Goal: Download file/media

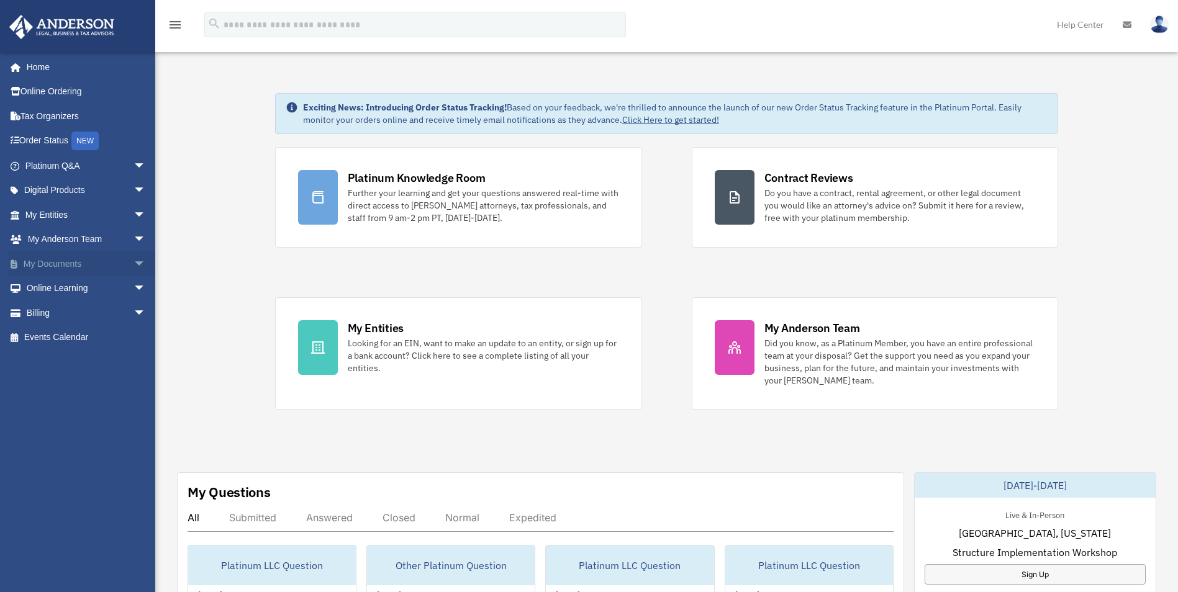
click at [80, 263] on link "My Documents arrow_drop_down" at bounding box center [87, 263] width 156 height 25
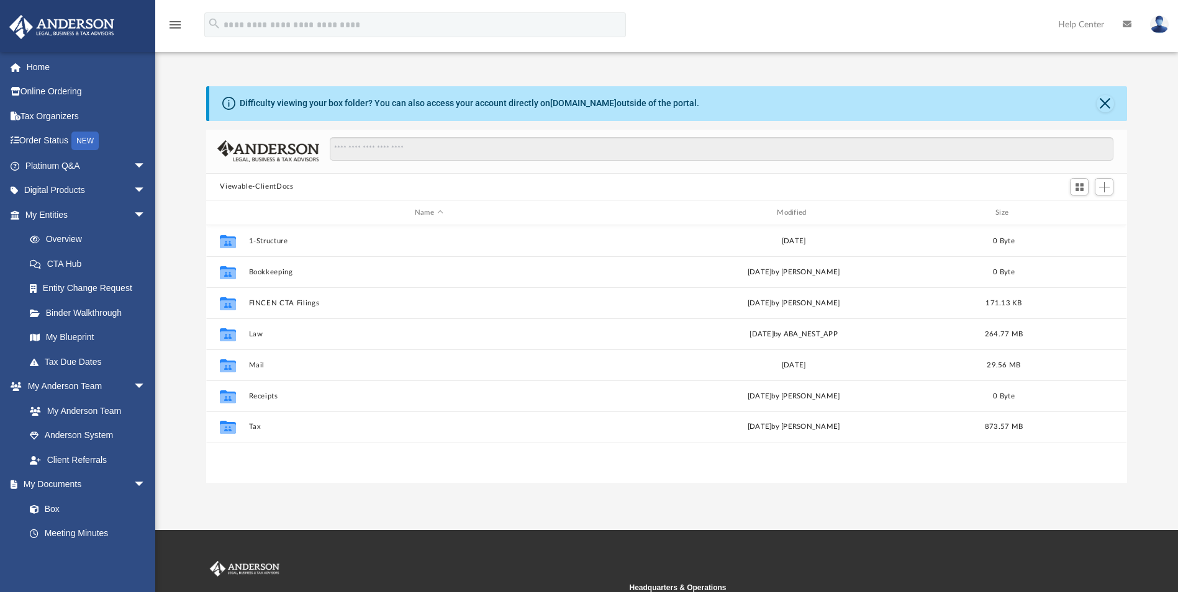
scroll to position [273, 912]
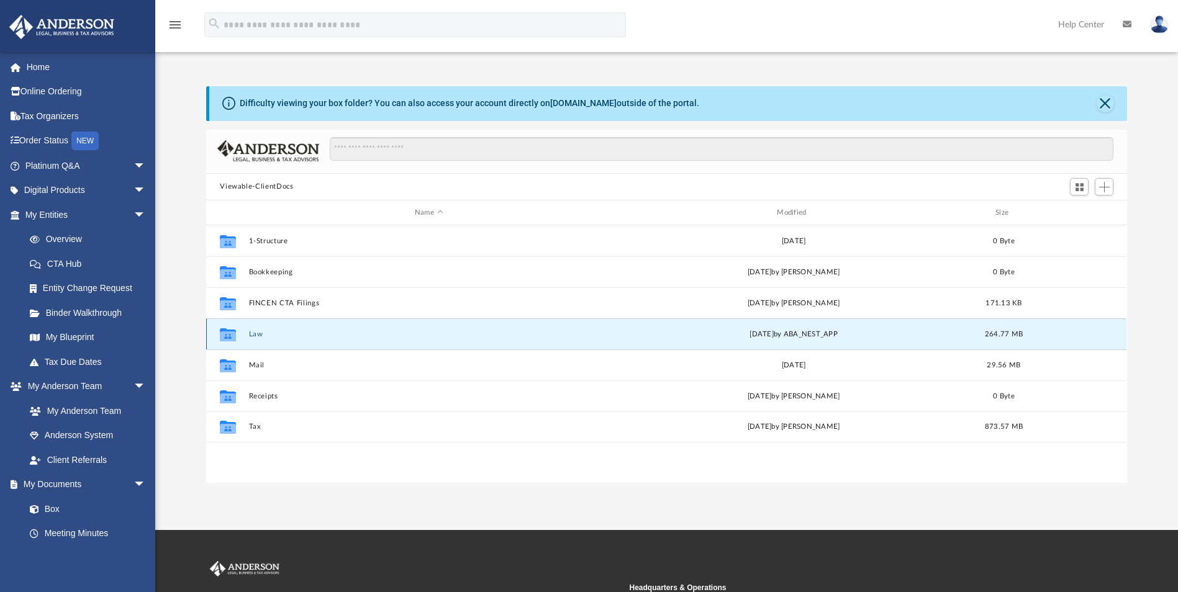
click at [253, 336] on button "Law" at bounding box center [429, 334] width 360 height 8
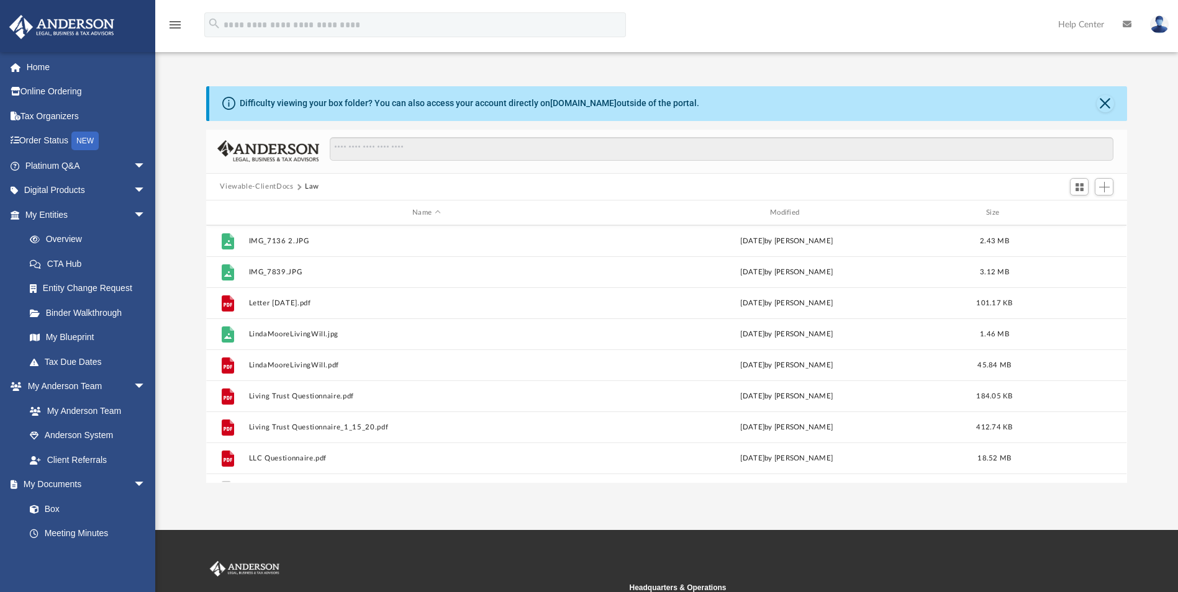
scroll to position [643, 0]
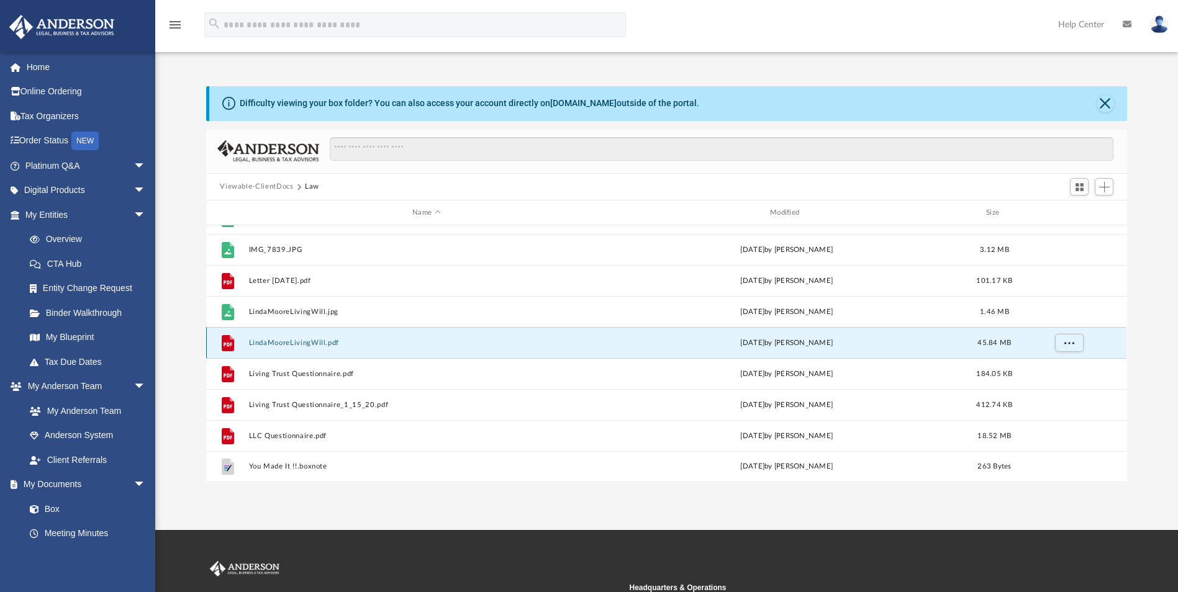
click at [300, 341] on button "LindaMooreLivingWill.pdf" at bounding box center [426, 343] width 355 height 8
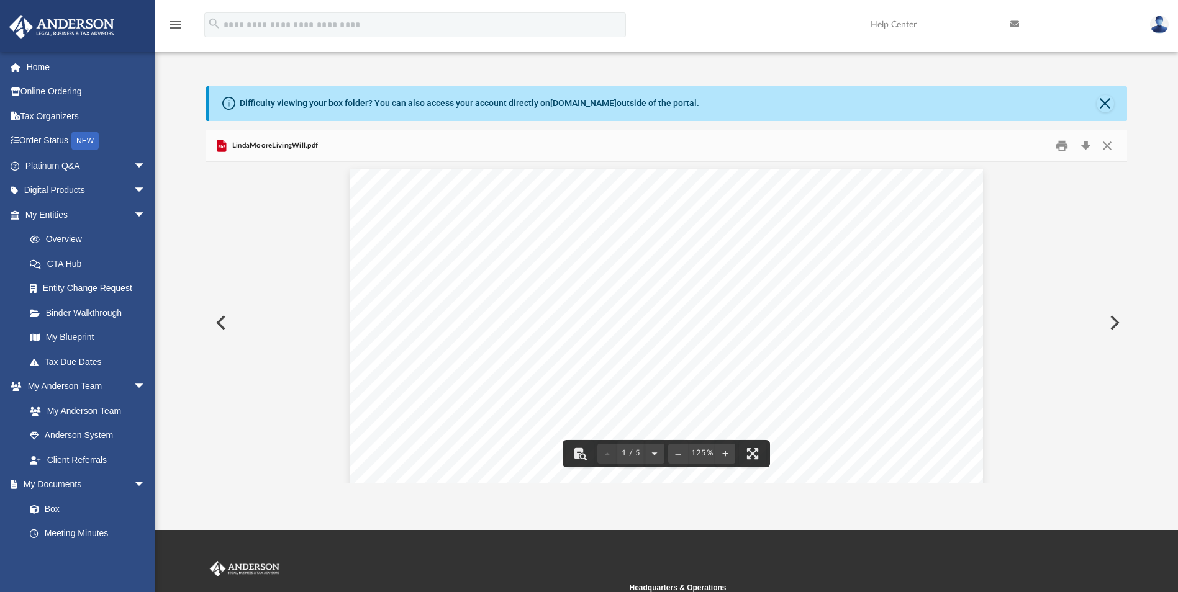
scroll to position [0, 0]
click at [1103, 145] on button "Close" at bounding box center [1107, 145] width 22 height 19
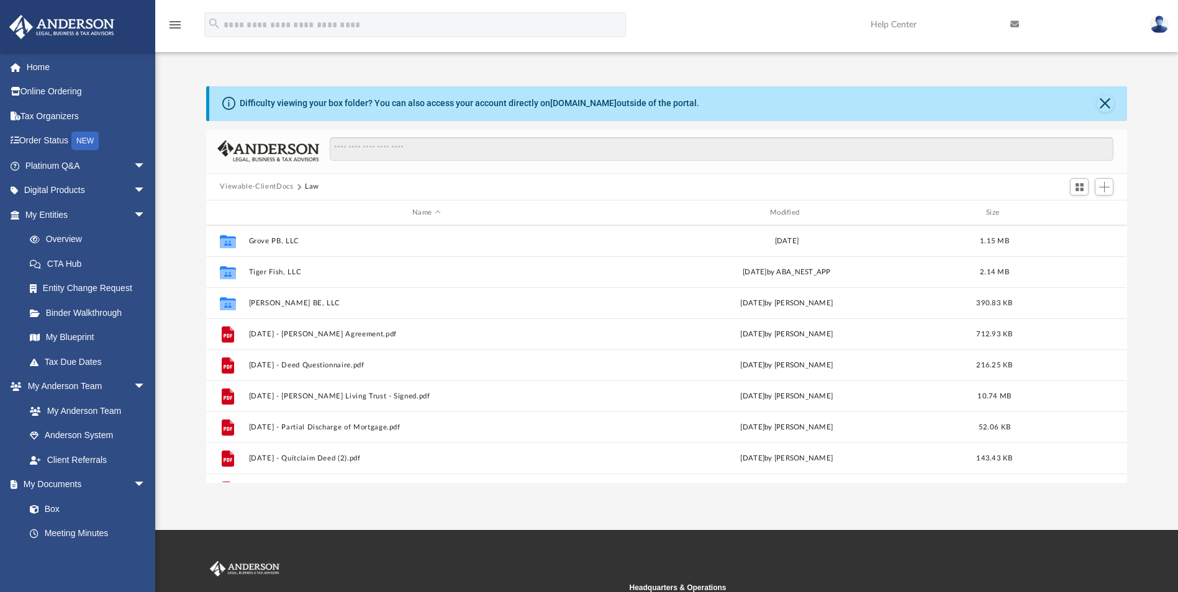
scroll to position [248, 0]
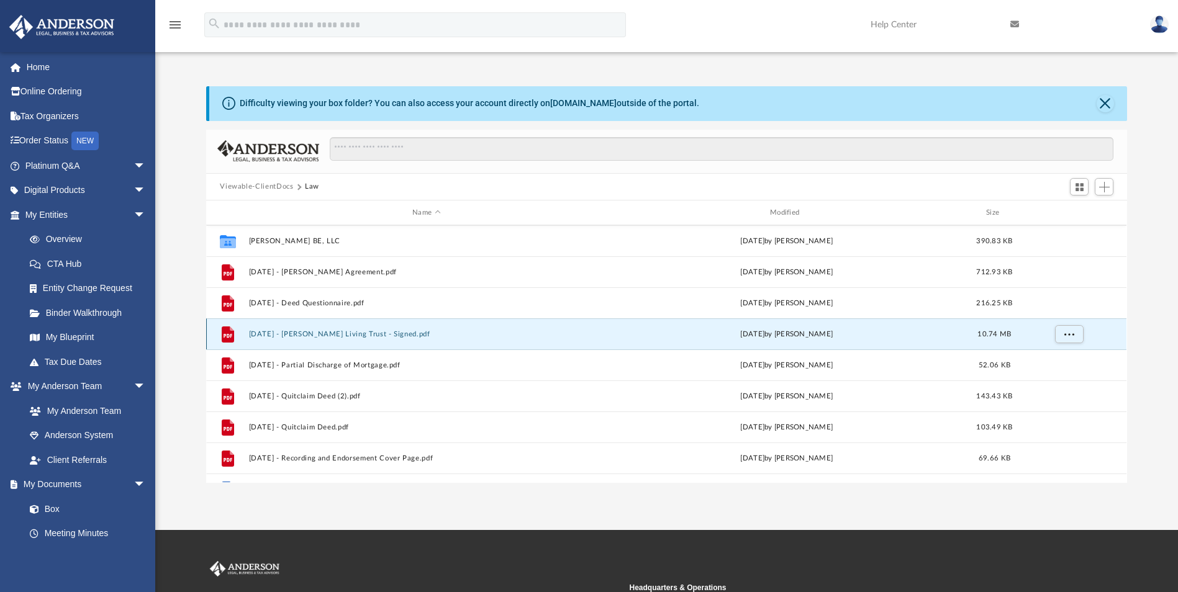
click at [344, 331] on button "[DATE] - [PERSON_NAME] Living Trust - Signed.pdf" at bounding box center [426, 334] width 355 height 8
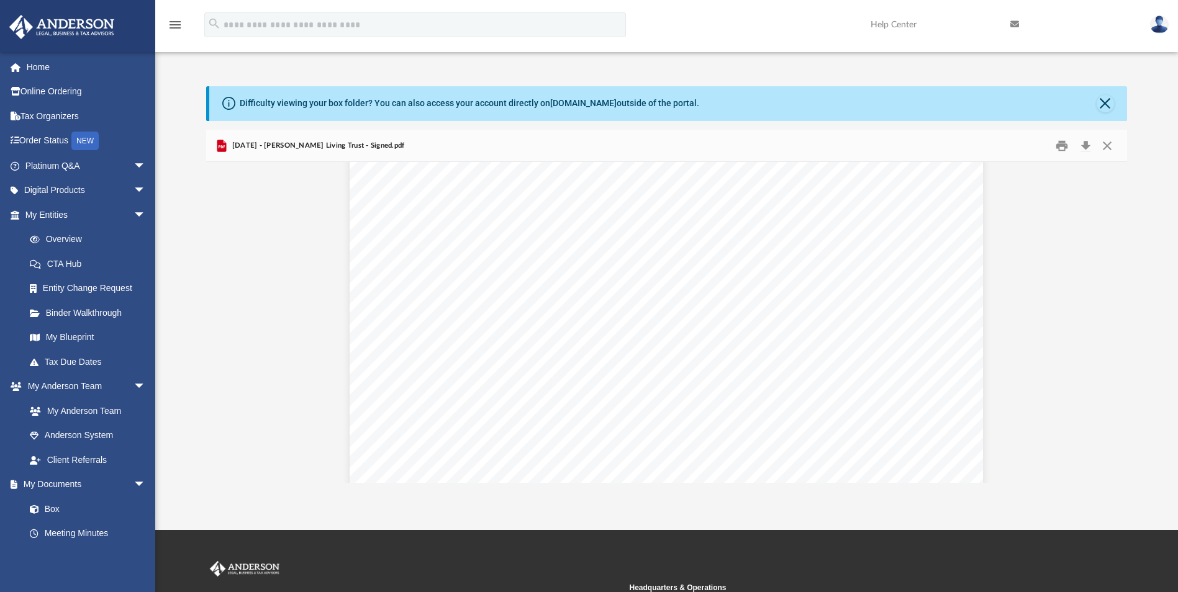
scroll to position [4843, 0]
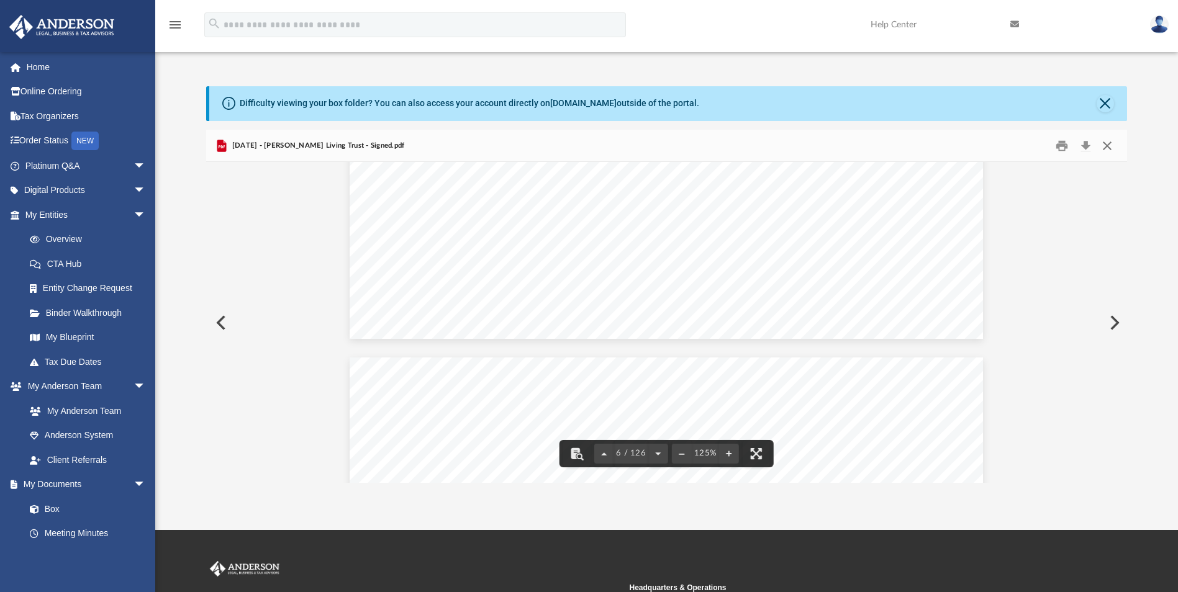
click at [1105, 143] on button "Close" at bounding box center [1107, 145] width 22 height 19
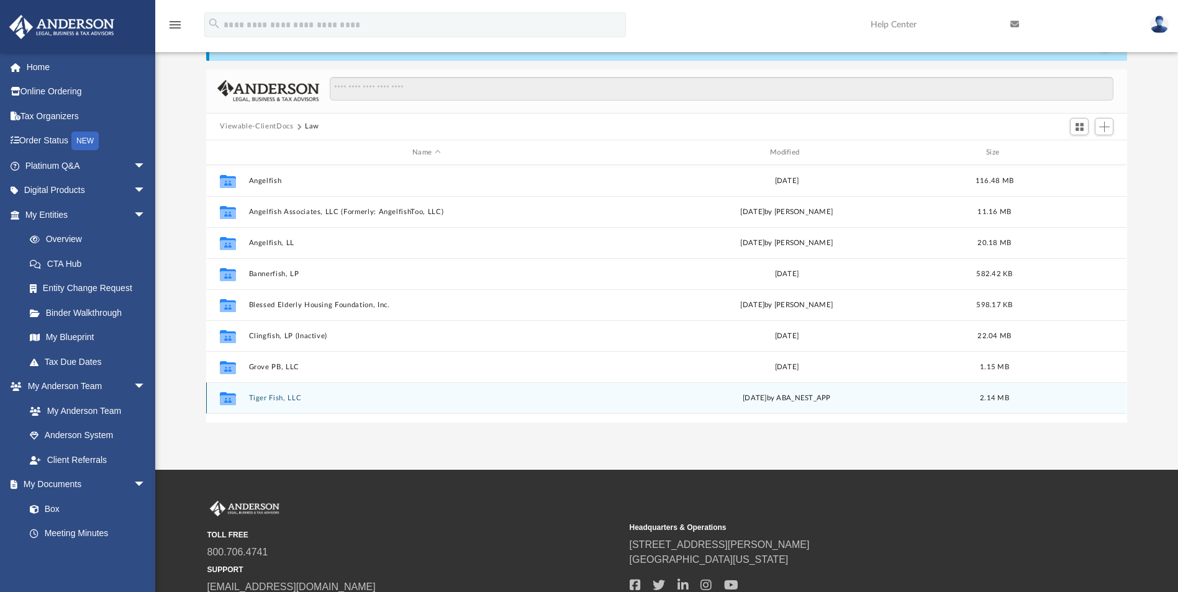
scroll to position [0, 0]
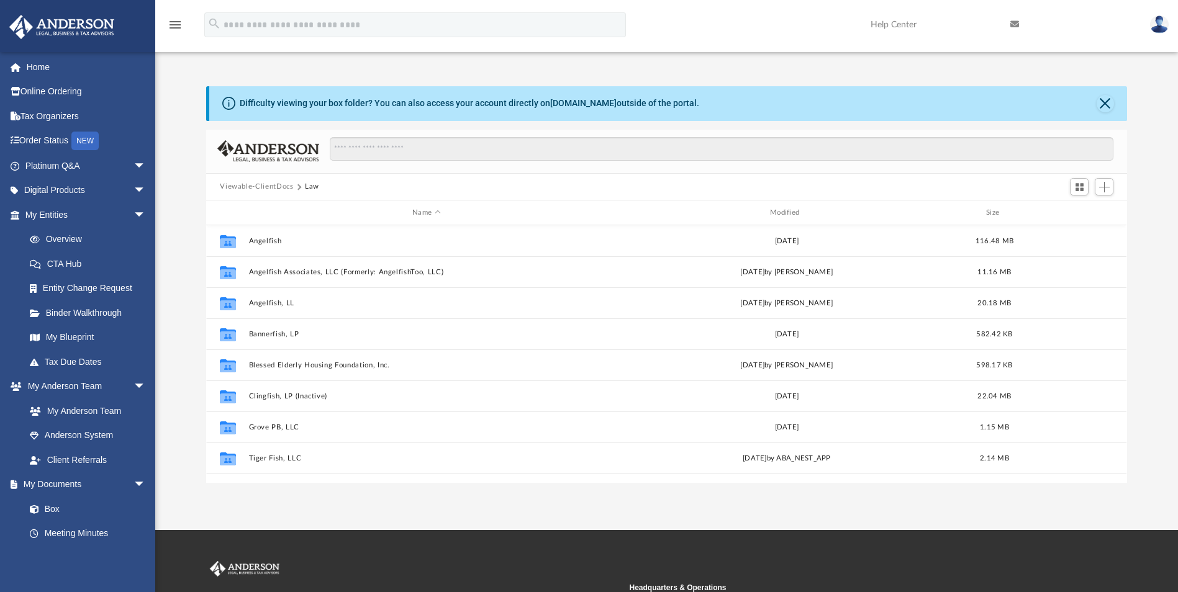
click at [260, 185] on button "Viewable-ClientDocs" at bounding box center [256, 186] width 73 height 11
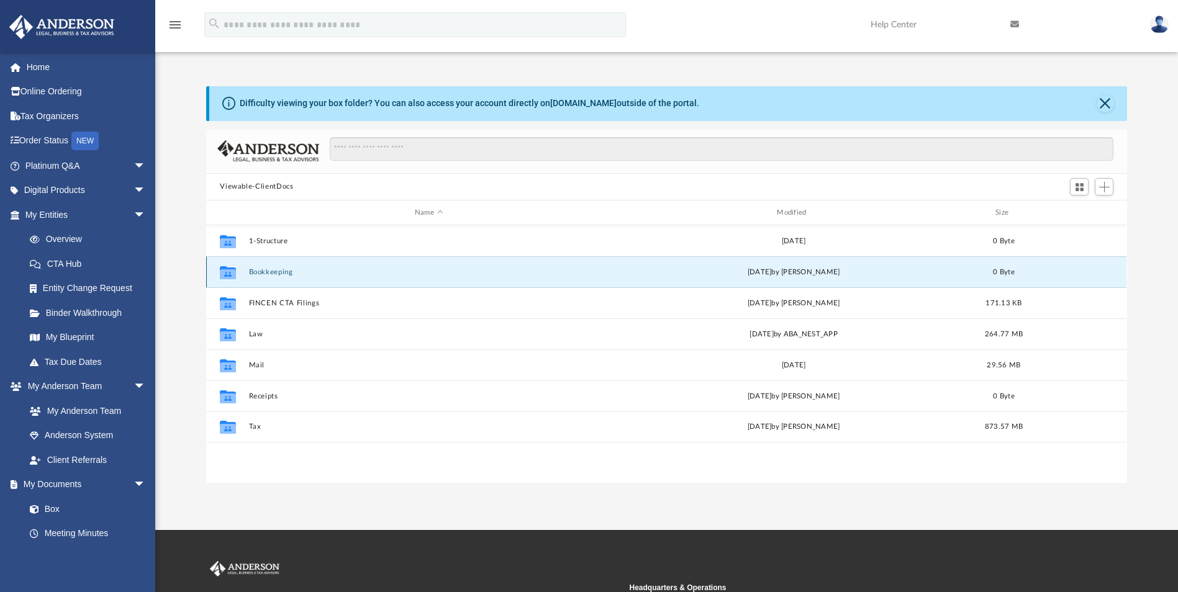
click at [268, 275] on button "Bookkeeping" at bounding box center [429, 272] width 360 height 8
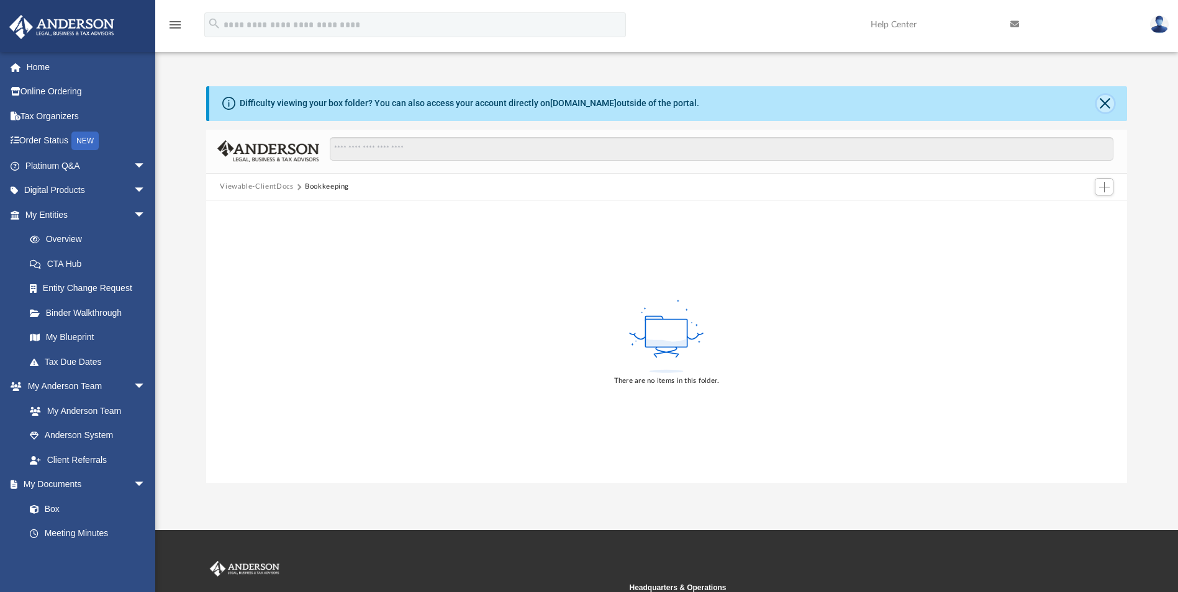
click at [1105, 107] on button "Close" at bounding box center [1105, 103] width 17 height 17
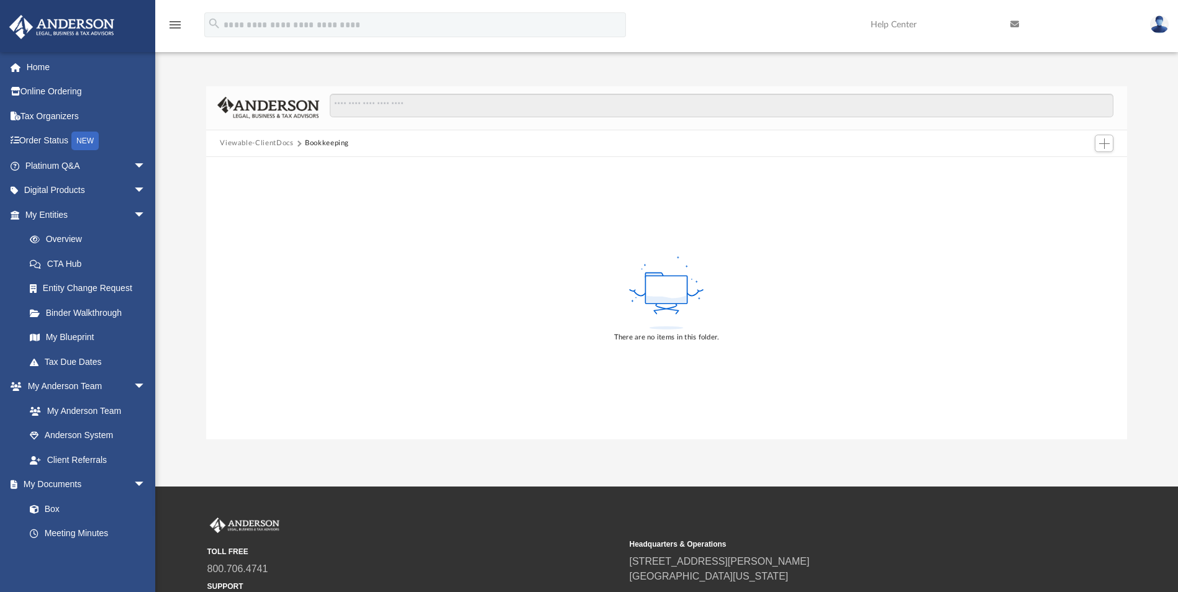
click at [252, 145] on button "Viewable-ClientDocs" at bounding box center [256, 143] width 73 height 11
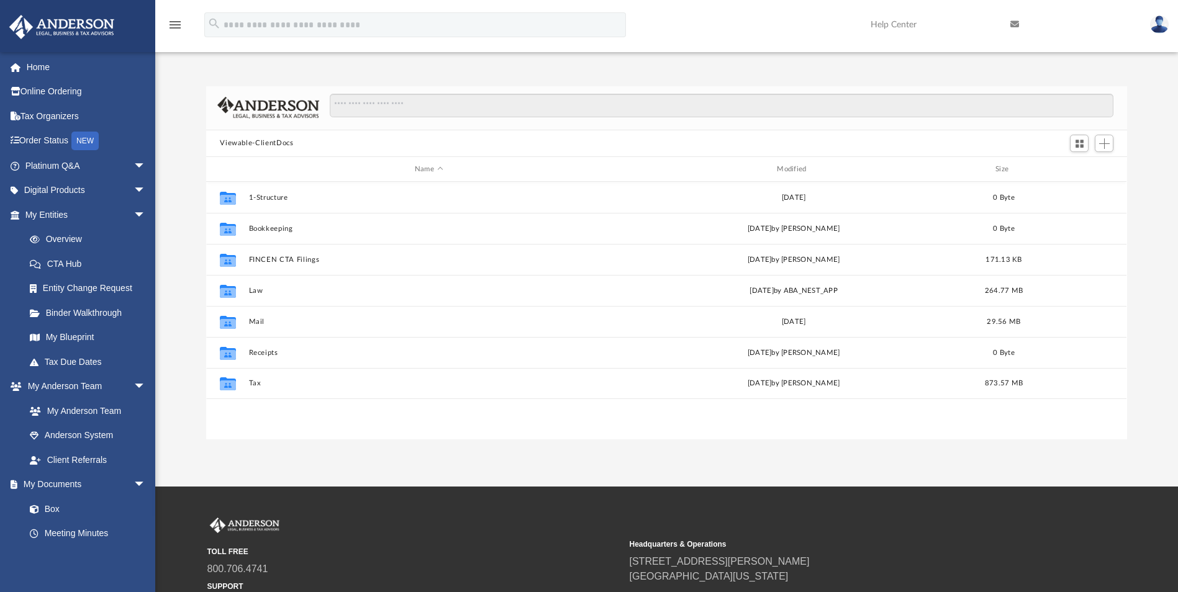
scroll to position [273, 912]
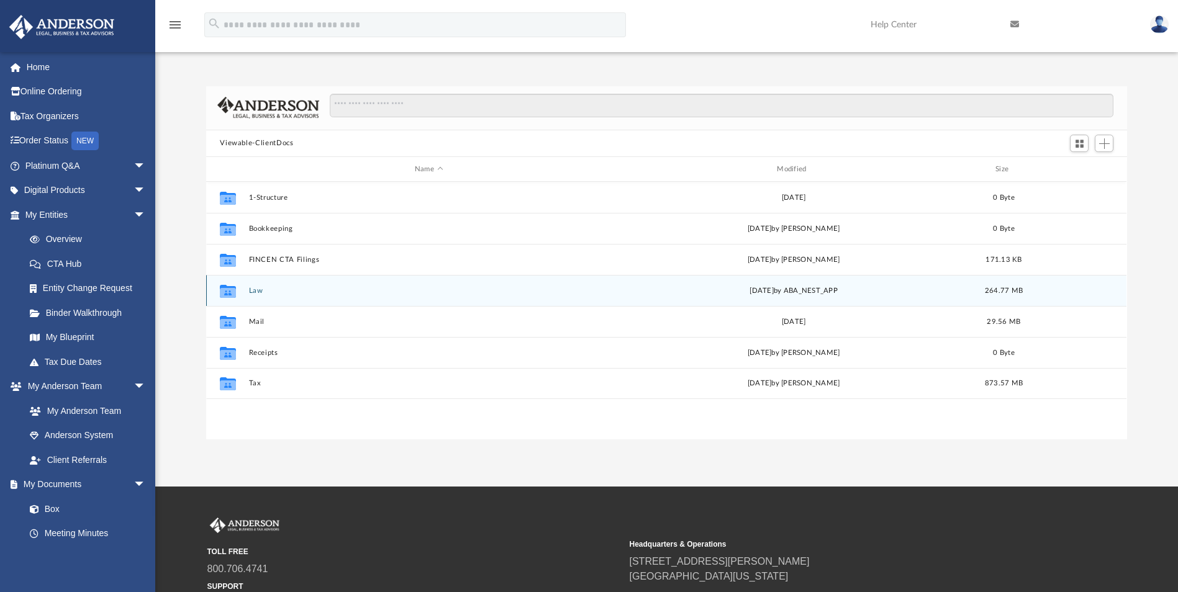
click at [256, 292] on button "Law" at bounding box center [429, 291] width 360 height 8
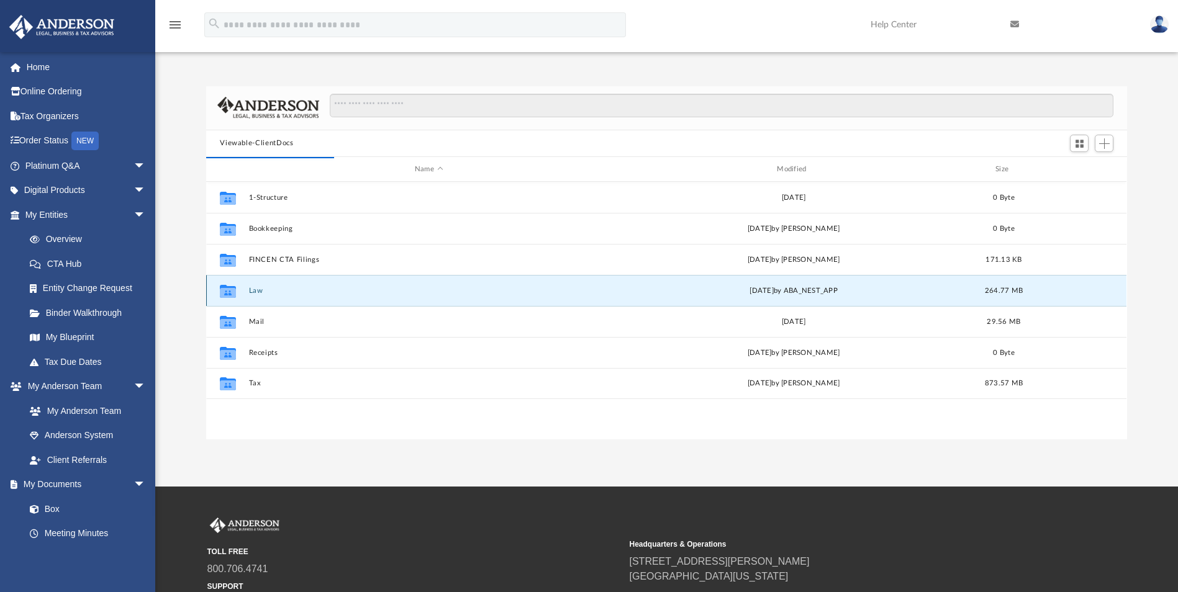
click at [258, 291] on button "Law" at bounding box center [429, 291] width 360 height 8
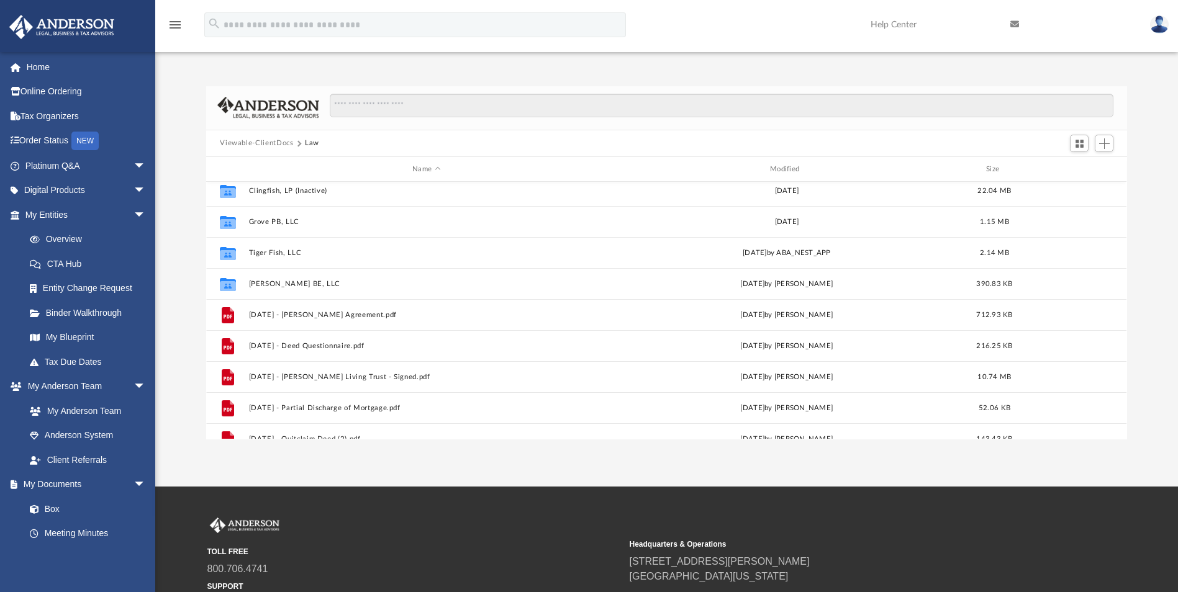
scroll to position [186, 0]
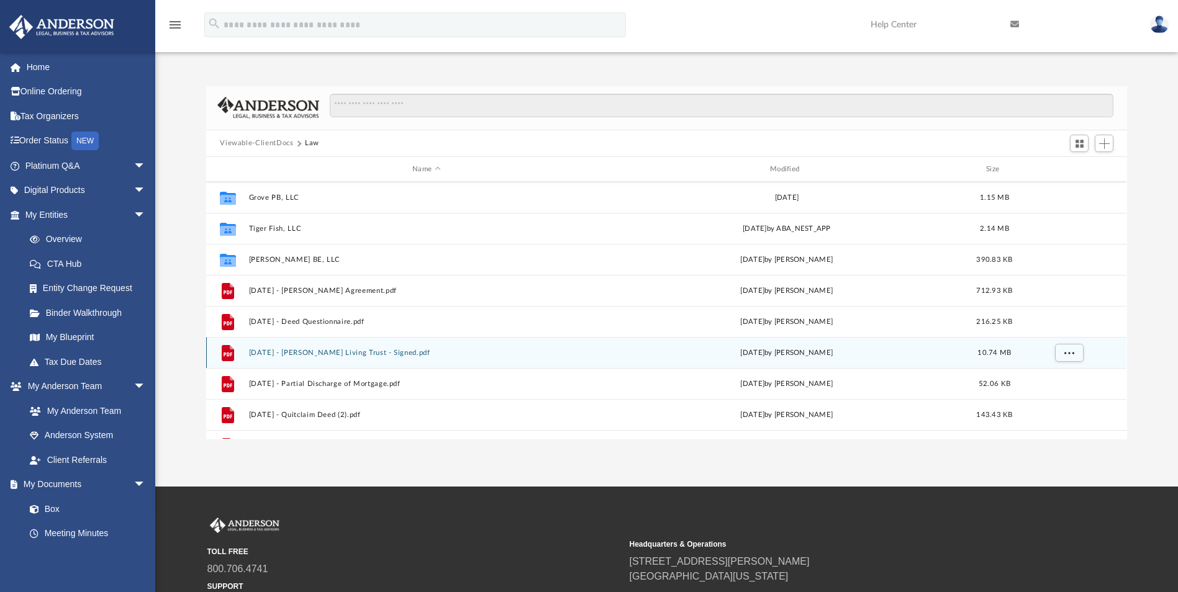
click at [365, 349] on button "[DATE] - [PERSON_NAME] Living Trust - Signed.pdf" at bounding box center [426, 353] width 355 height 8
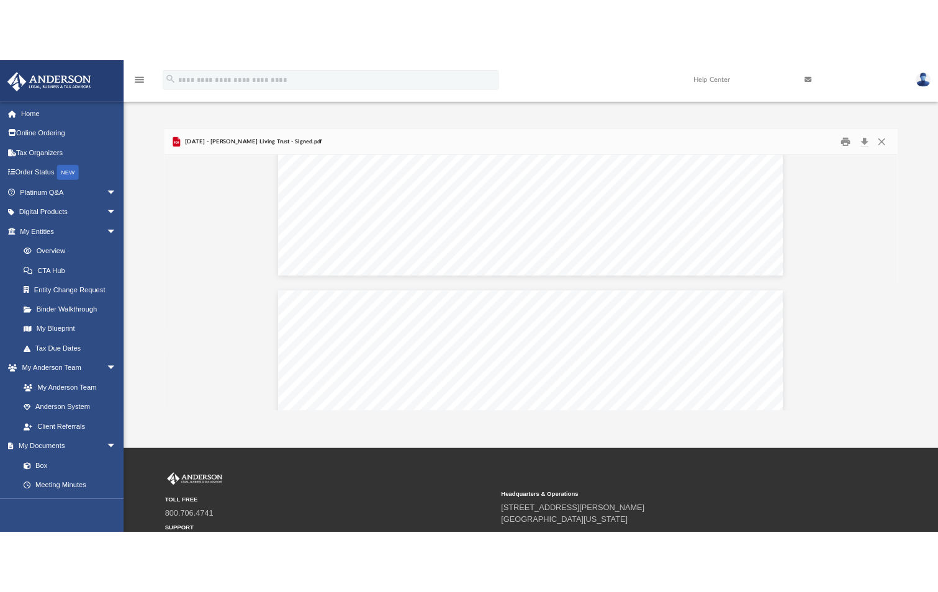
scroll to position [21640, 0]
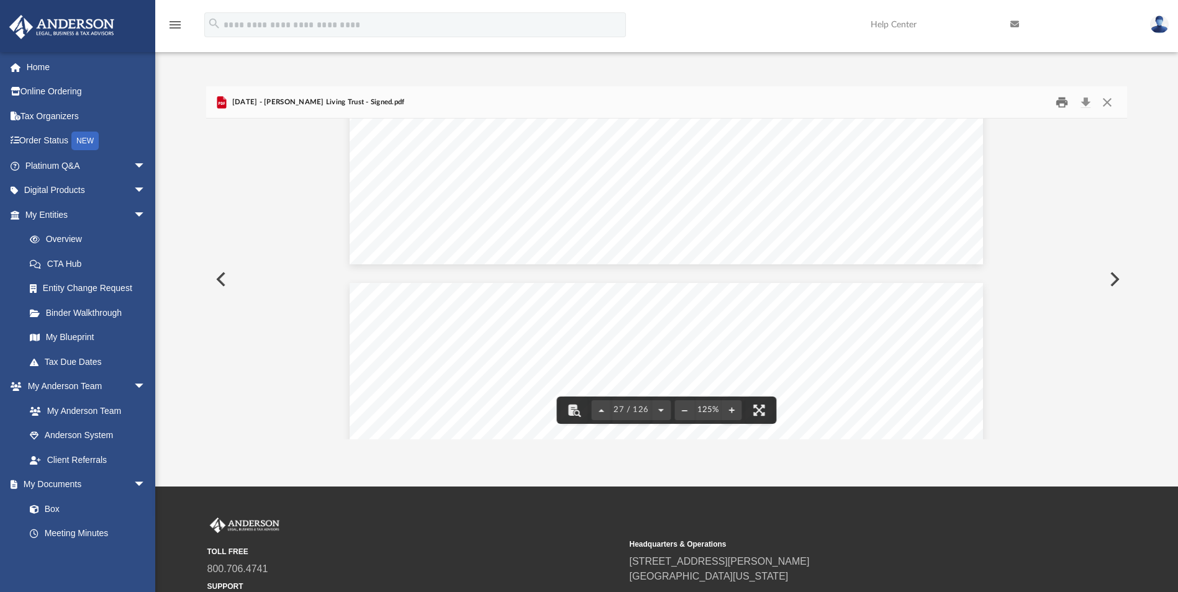
click at [1059, 102] on button "Print" at bounding box center [1061, 102] width 25 height 19
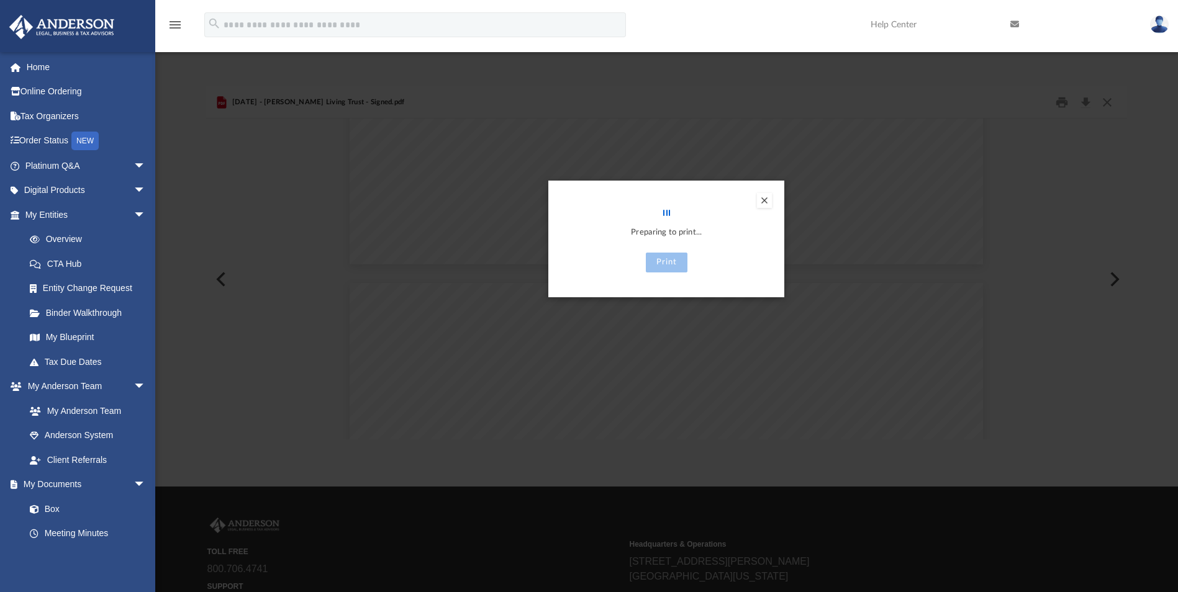
click at [758, 197] on button "Preview" at bounding box center [764, 200] width 15 height 15
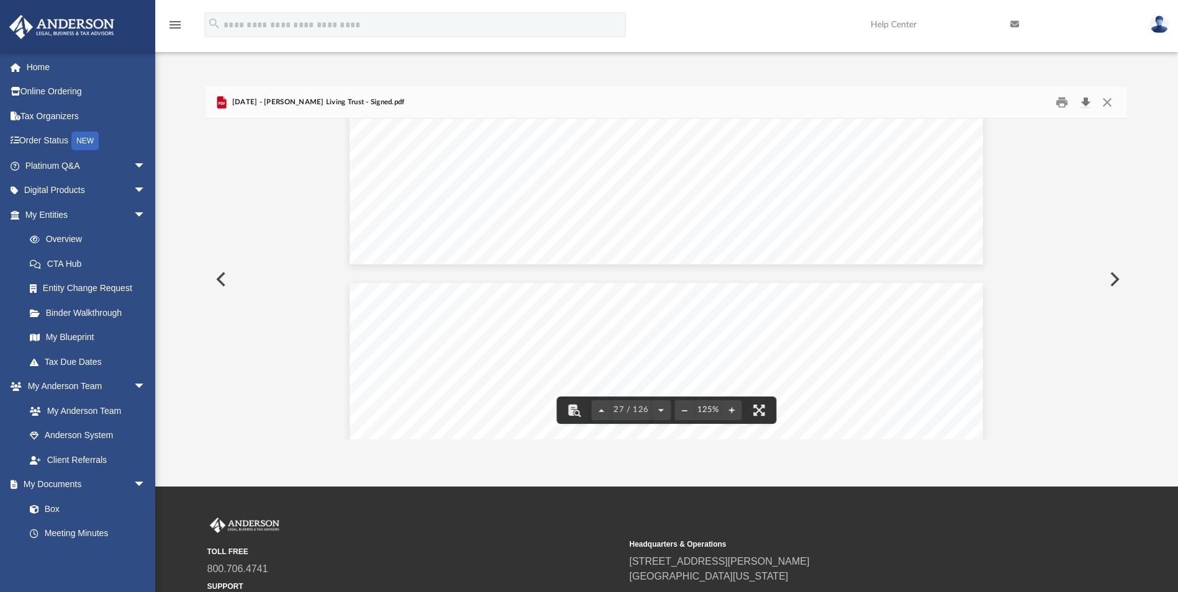
click at [1088, 96] on button "Download" at bounding box center [1085, 102] width 22 height 19
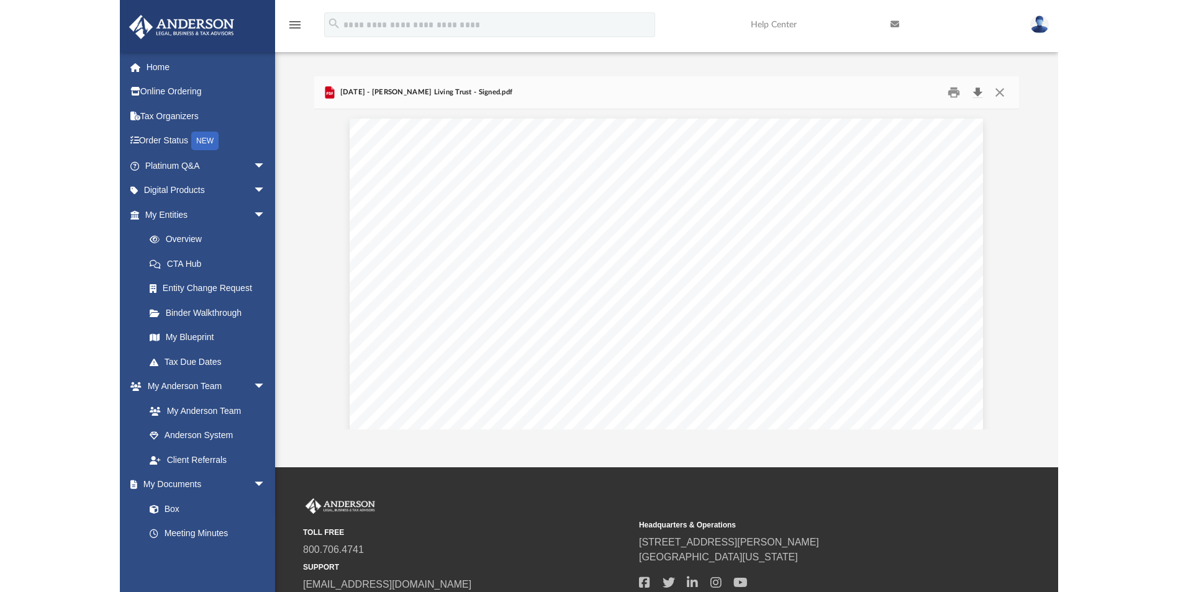
scroll to position [10, 10]
